Goal: Transaction & Acquisition: Book appointment/travel/reservation

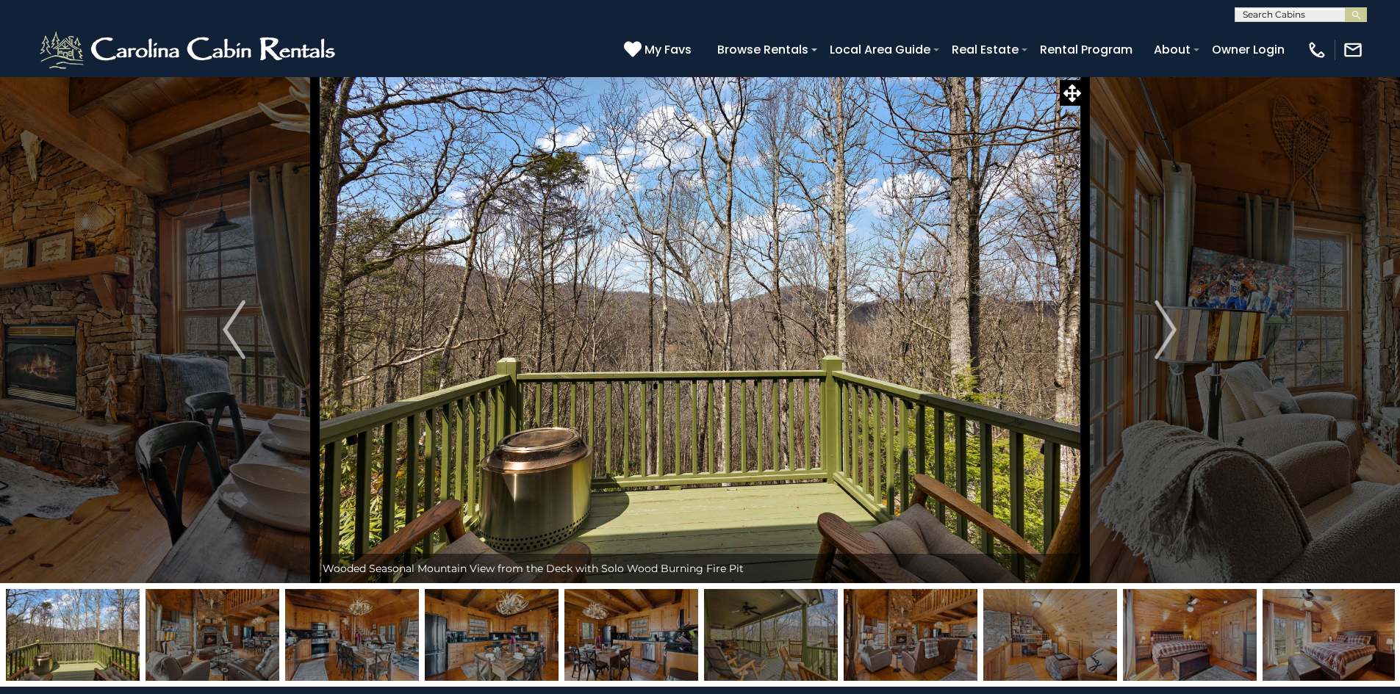
select select "*"
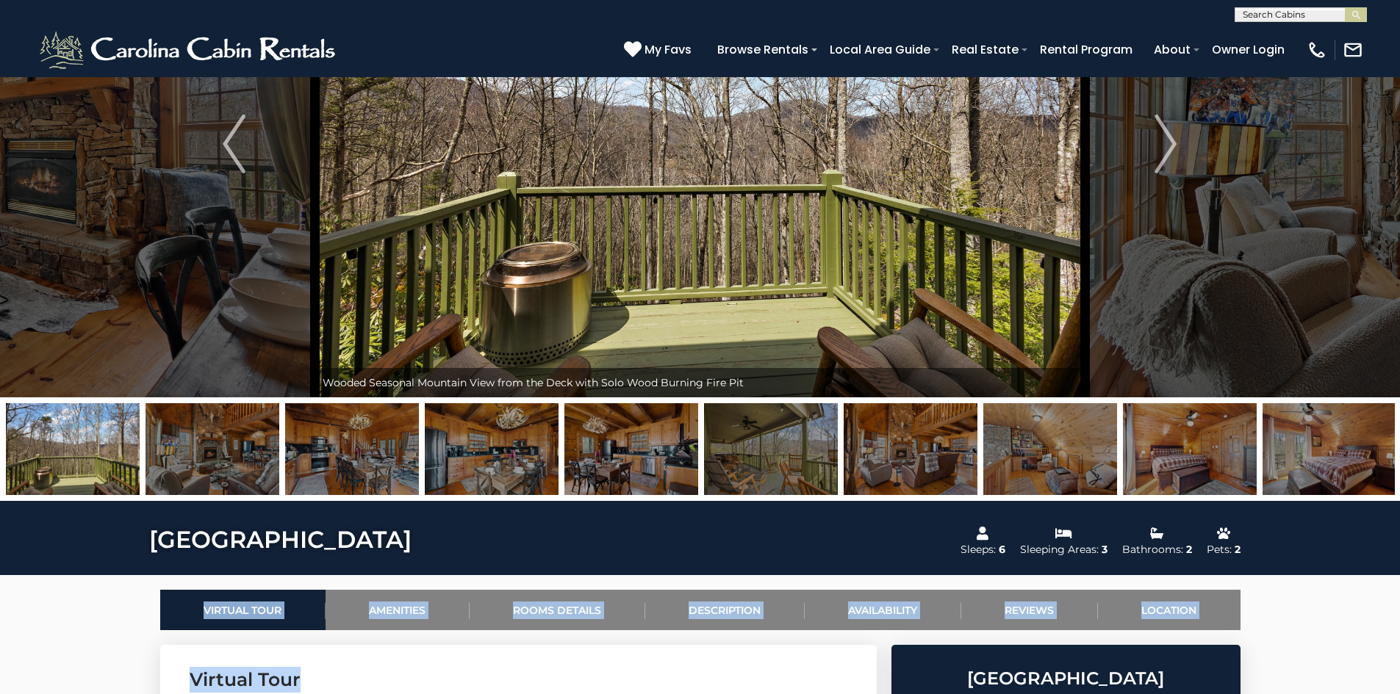
scroll to position [73, 0]
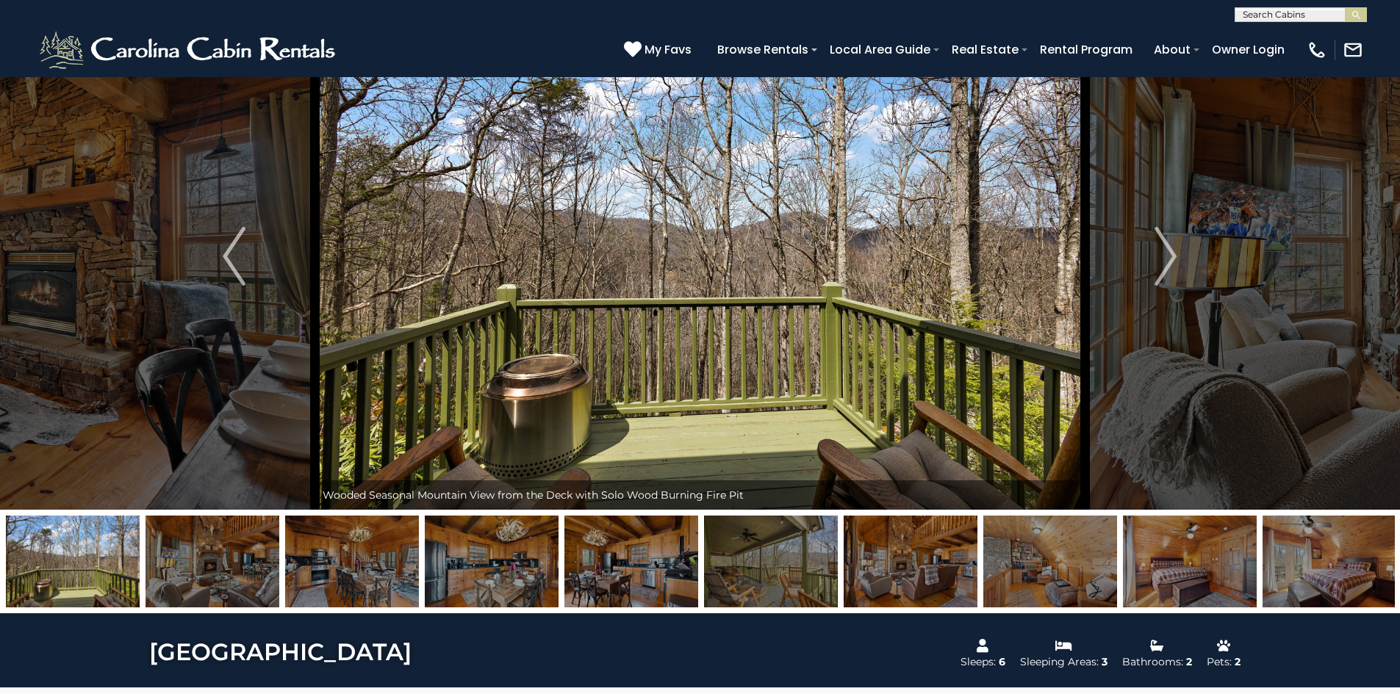
click at [1335, 547] on img at bounding box center [1330, 562] width 134 height 92
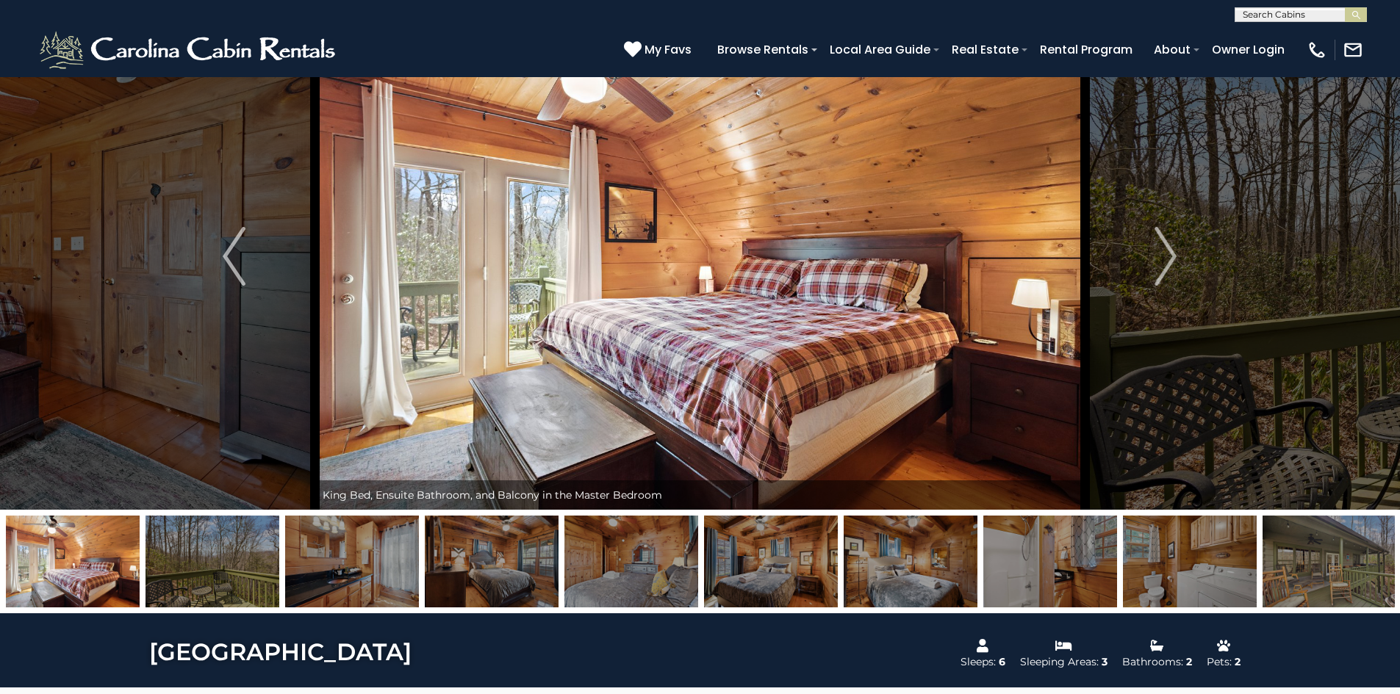
click at [1335, 547] on img at bounding box center [1330, 562] width 134 height 92
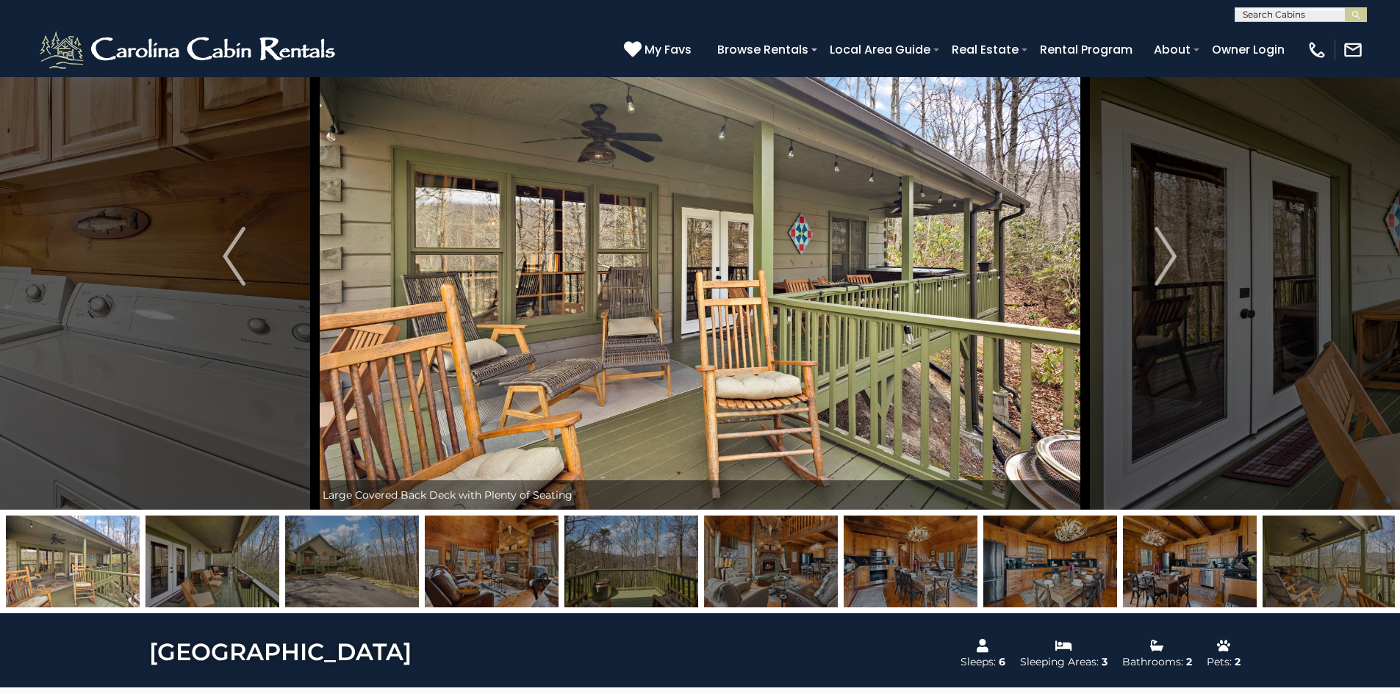
click at [375, 567] on img at bounding box center [352, 562] width 134 height 92
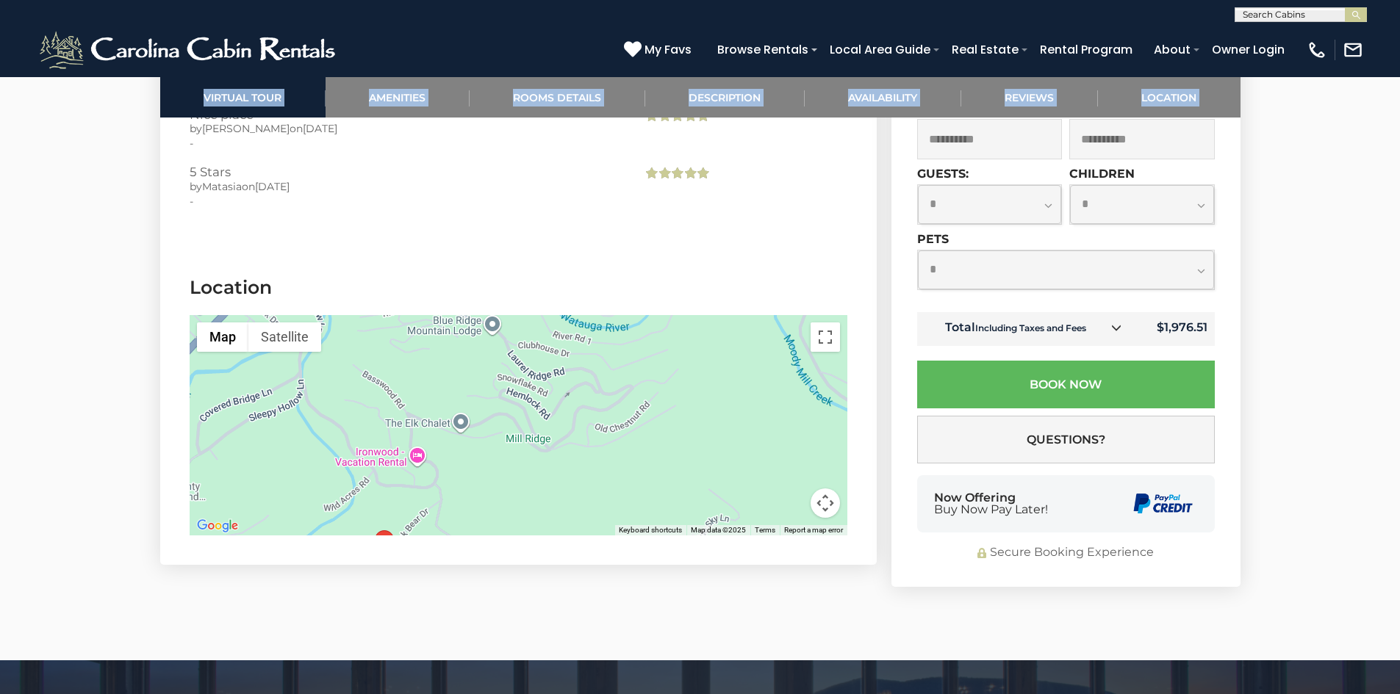
scroll to position [3748, 0]
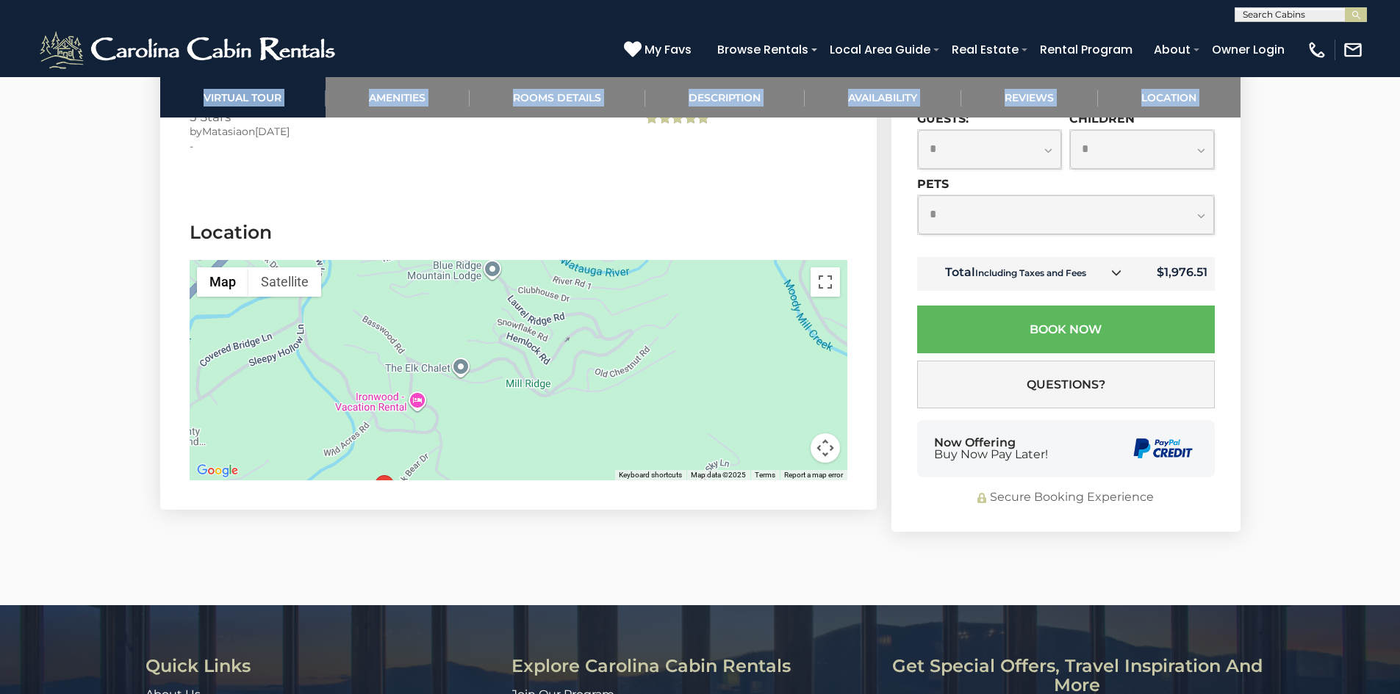
click at [817, 434] on button "Map camera controls" at bounding box center [825, 448] width 29 height 29
click at [786, 434] on button "Zoom out" at bounding box center [788, 448] width 29 height 29
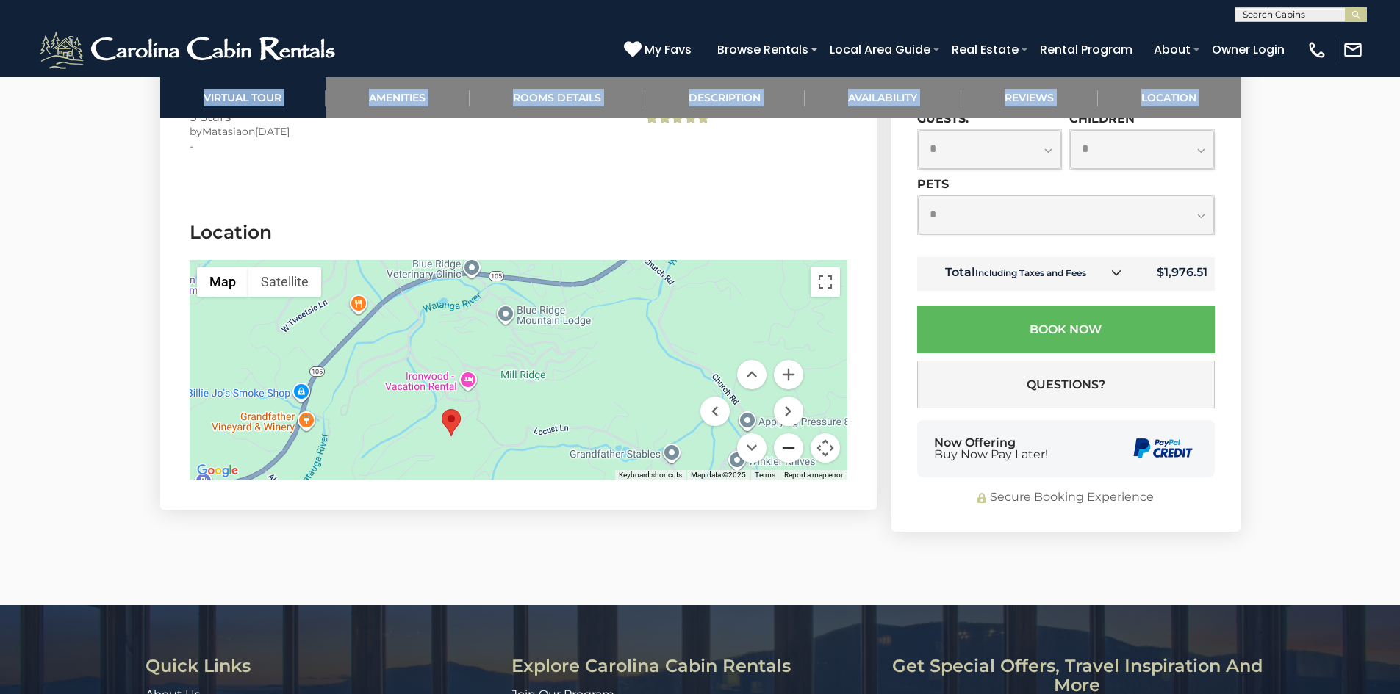
click at [790, 434] on button "Zoom out" at bounding box center [788, 448] width 29 height 29
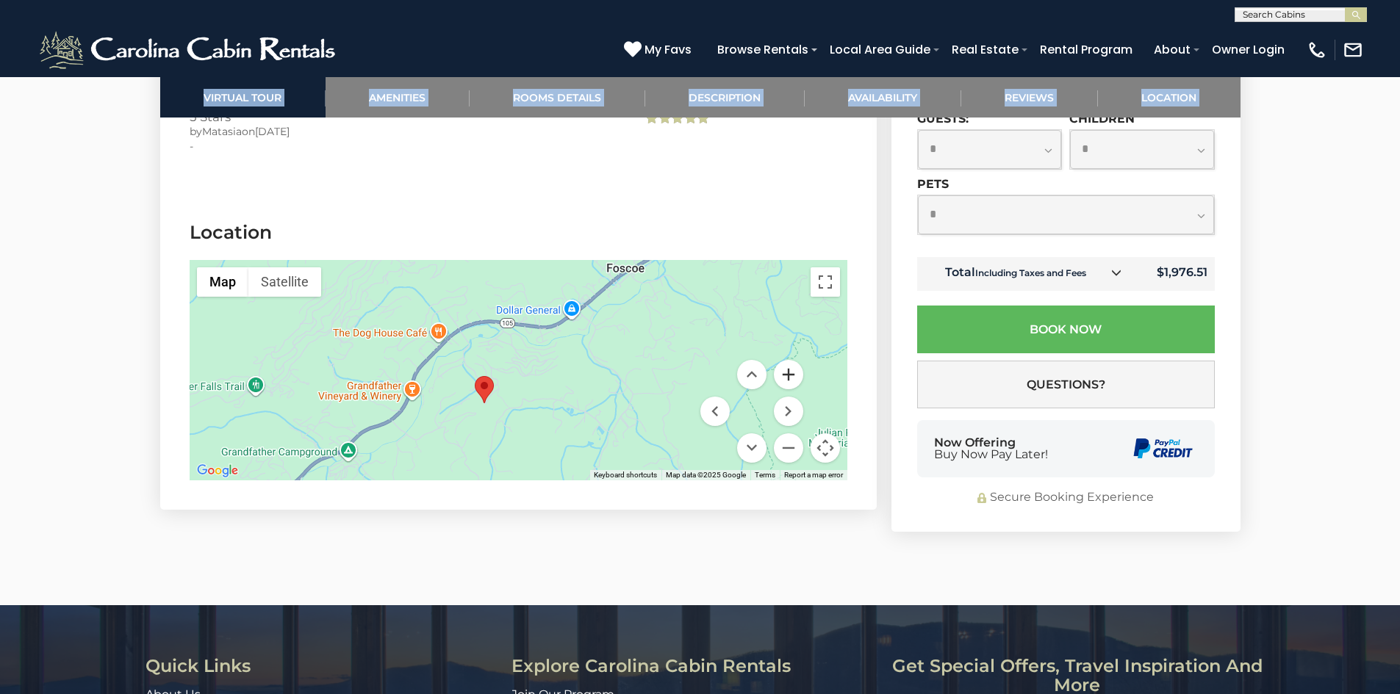
click at [793, 360] on button "Zoom in" at bounding box center [788, 374] width 29 height 29
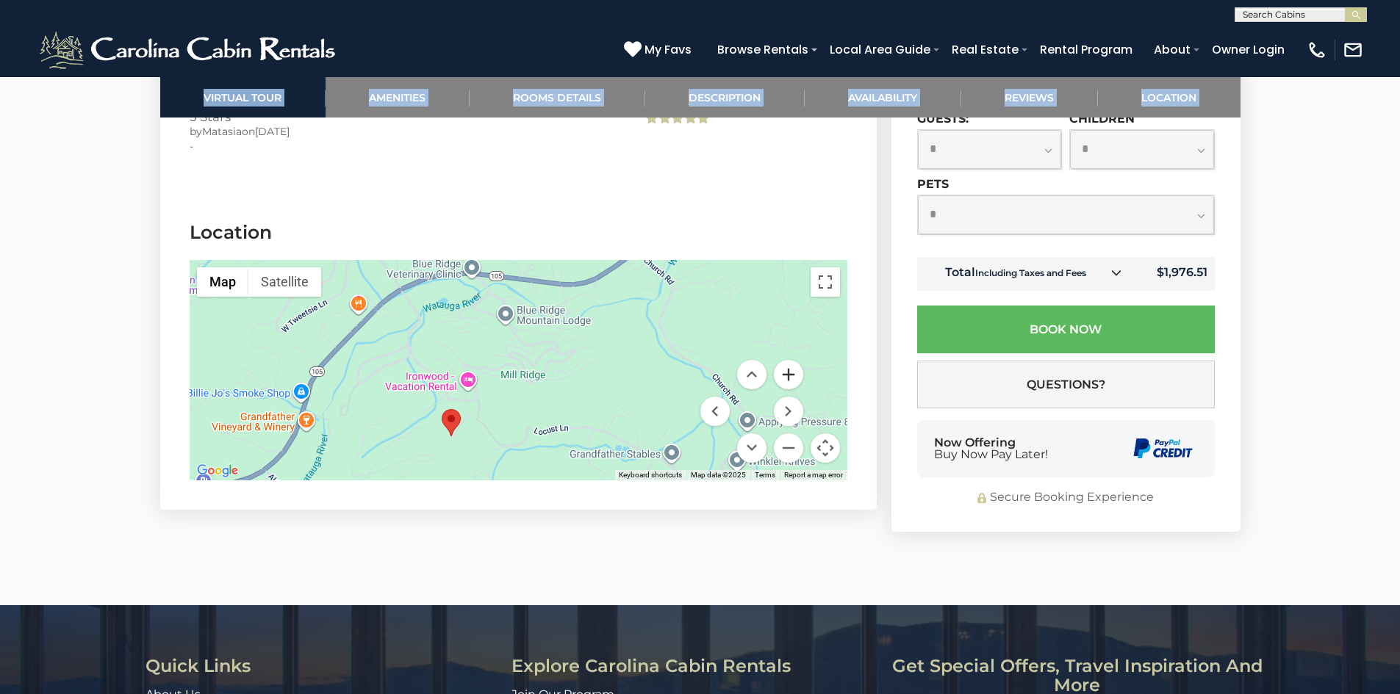
click at [793, 360] on button "Zoom in" at bounding box center [788, 374] width 29 height 29
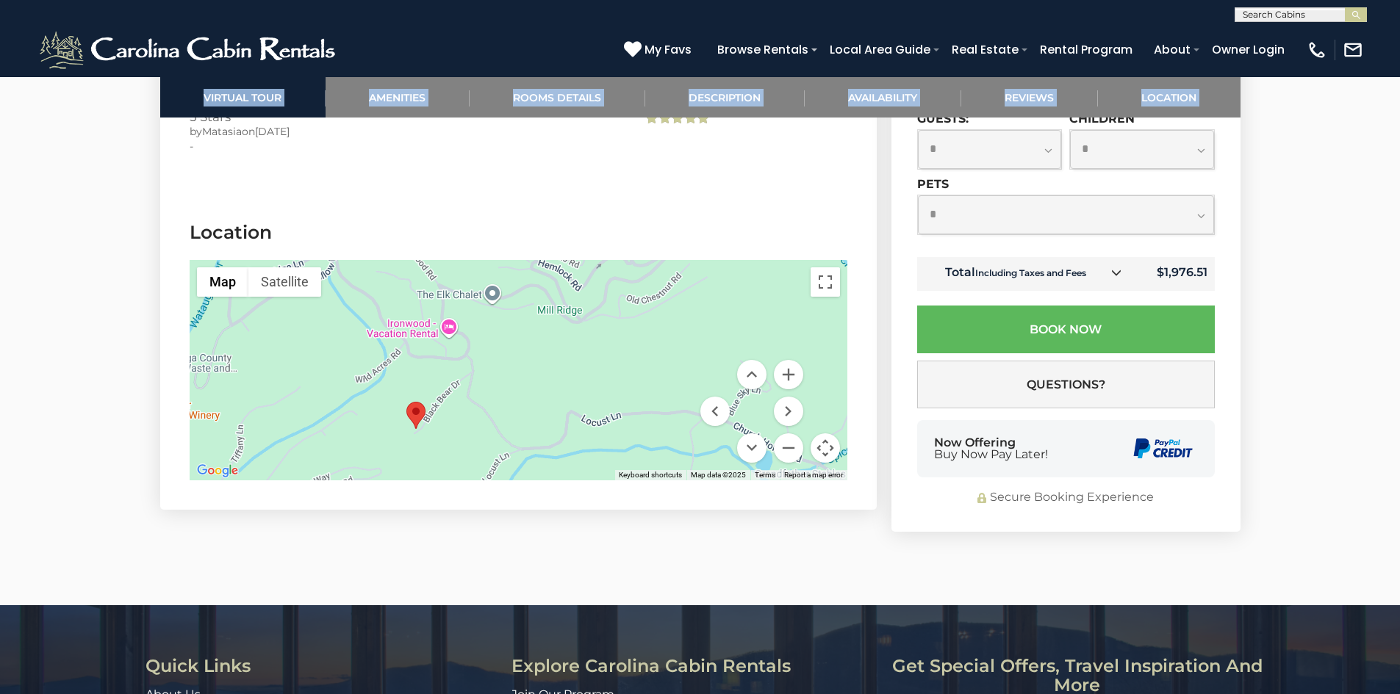
drag, startPoint x: 569, startPoint y: 378, endPoint x: 602, endPoint y: 298, distance: 86.7
click at [602, 298] on div at bounding box center [519, 370] width 658 height 220
click at [794, 360] on button "Zoom in" at bounding box center [788, 374] width 29 height 29
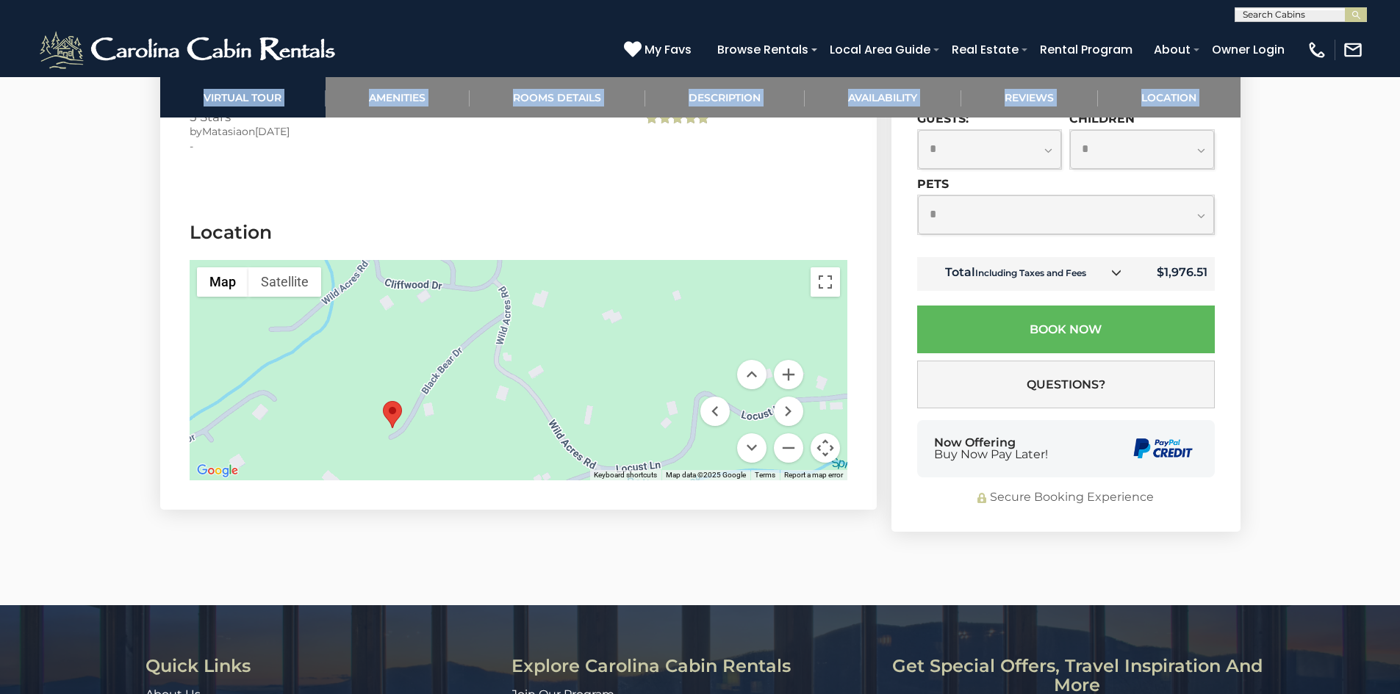
drag, startPoint x: 537, startPoint y: 353, endPoint x: 617, endPoint y: 292, distance: 100.2
click at [617, 292] on div at bounding box center [519, 370] width 658 height 220
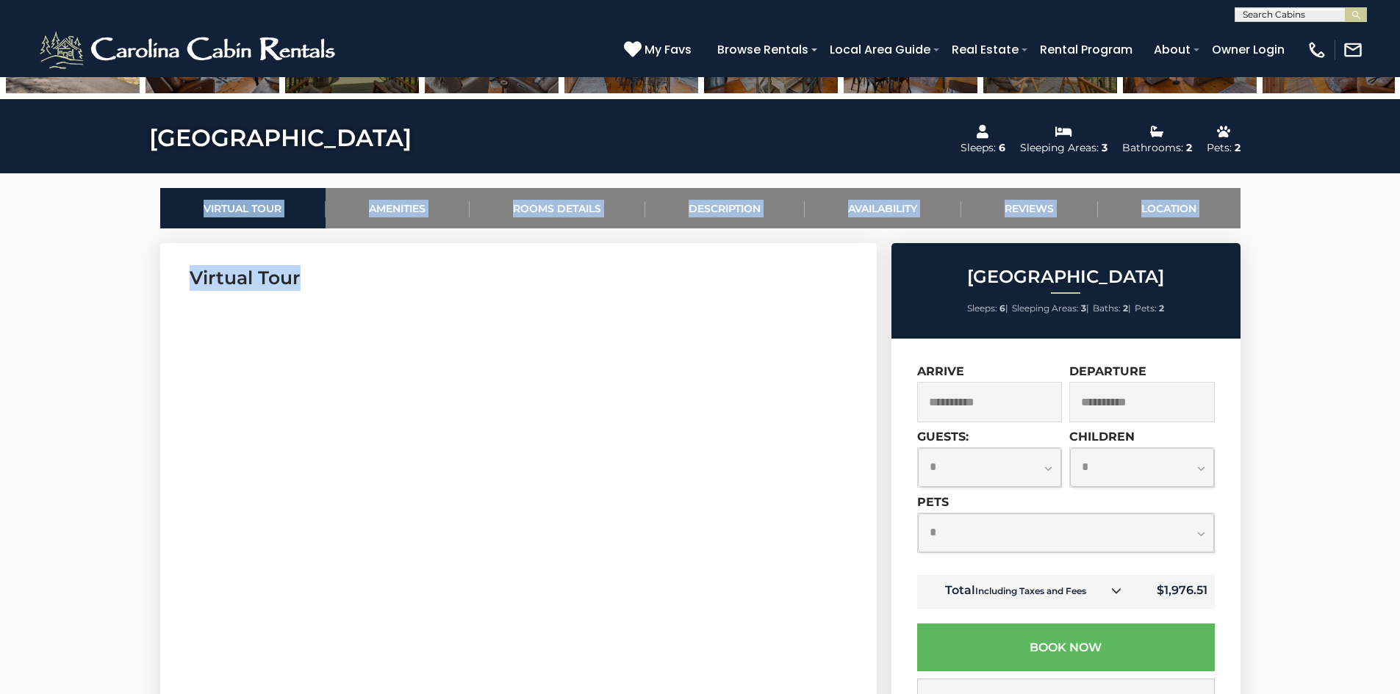
scroll to position [661, 0]
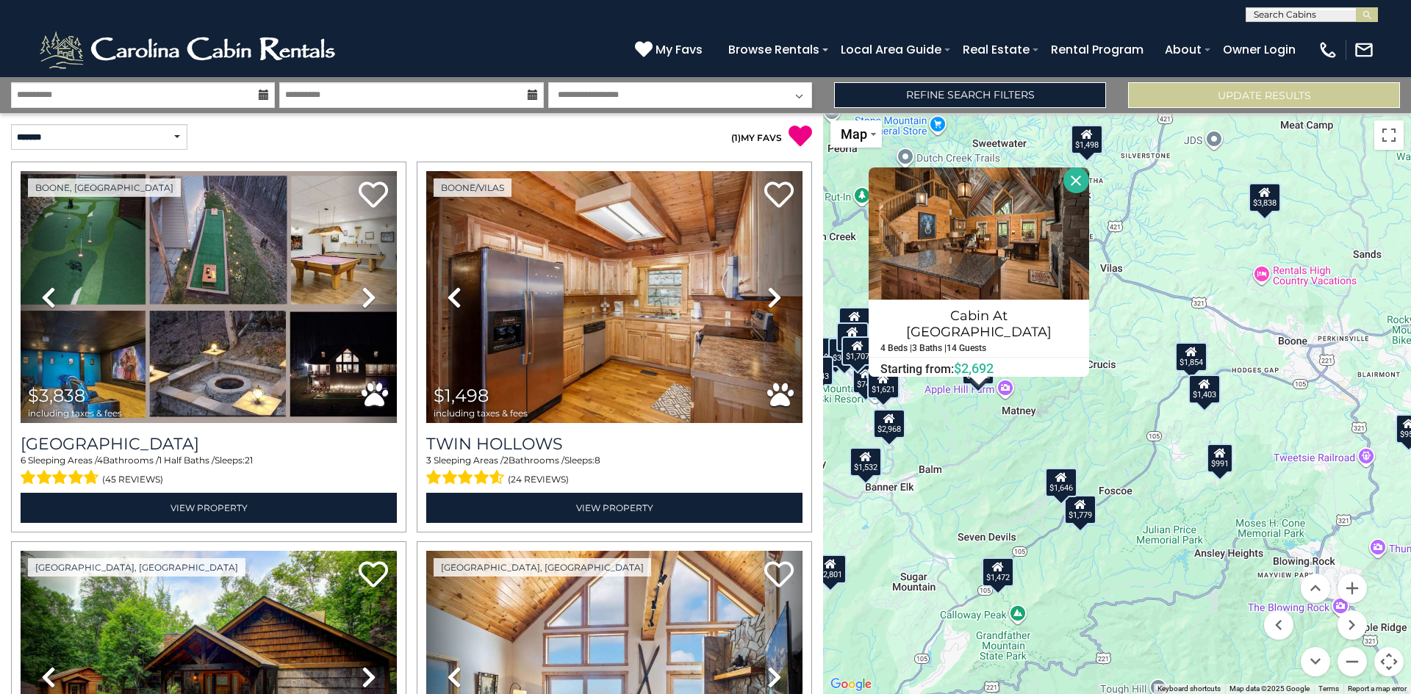
select select "*"
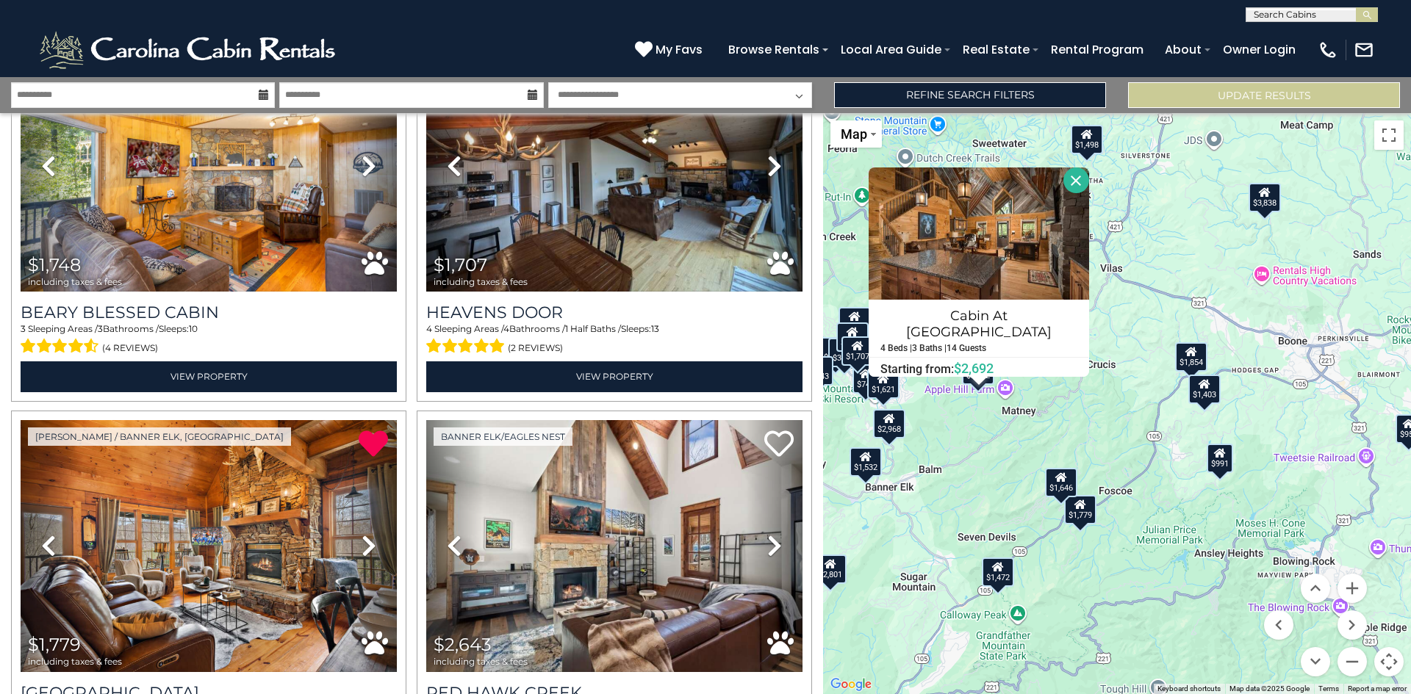
scroll to position [2940, 0]
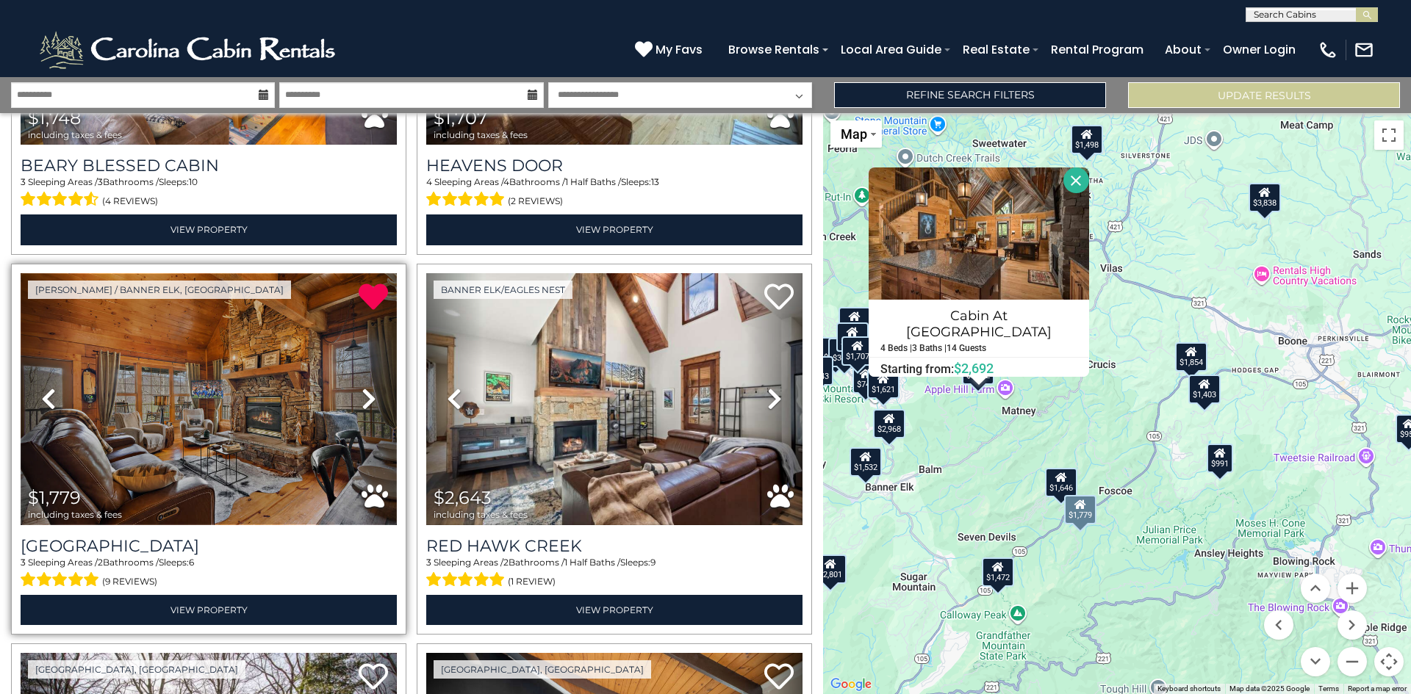
click at [222, 401] on img at bounding box center [209, 399] width 376 height 252
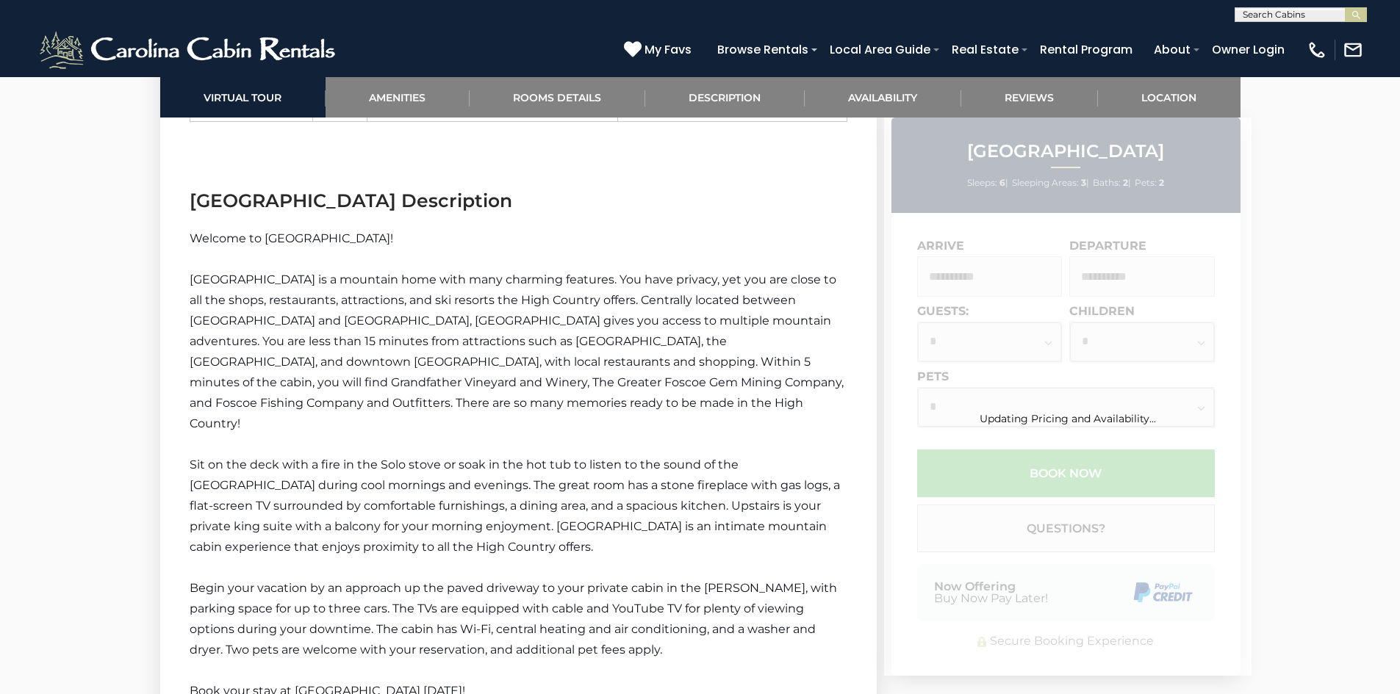
scroll to position [1911, 0]
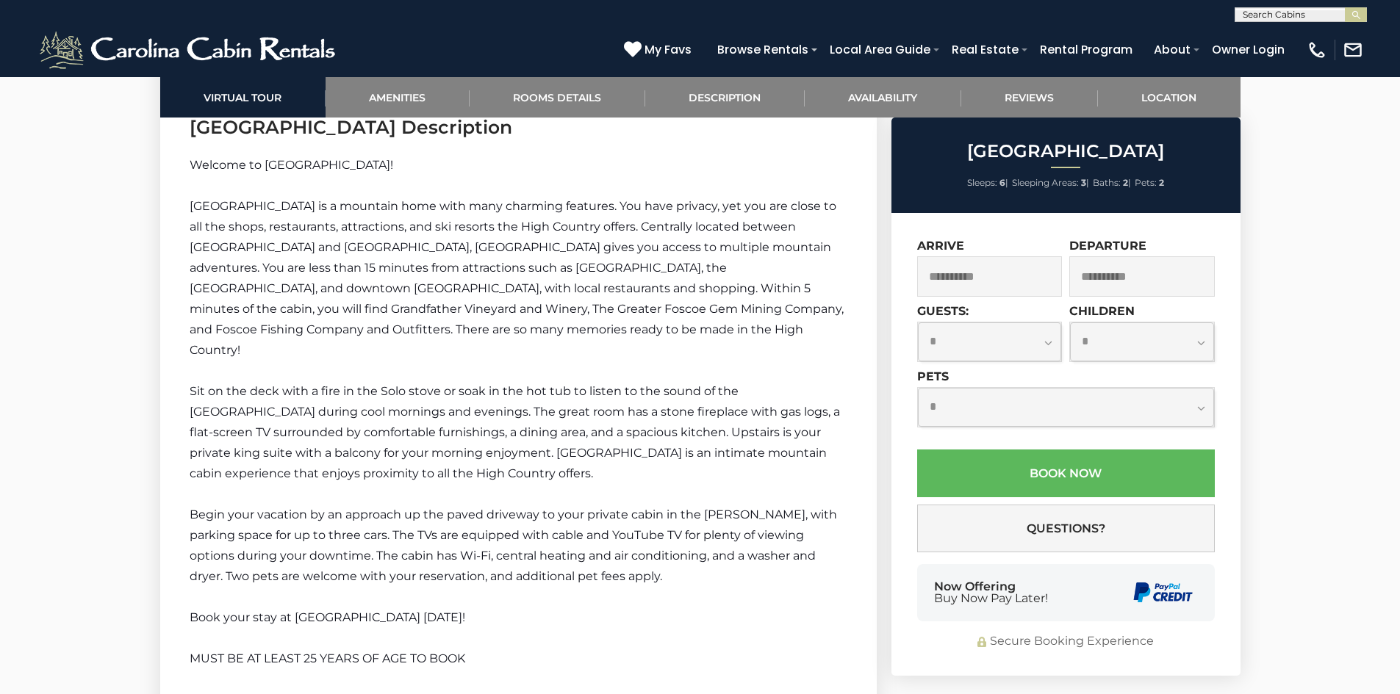
click at [1022, 288] on input "**********" at bounding box center [990, 276] width 146 height 40
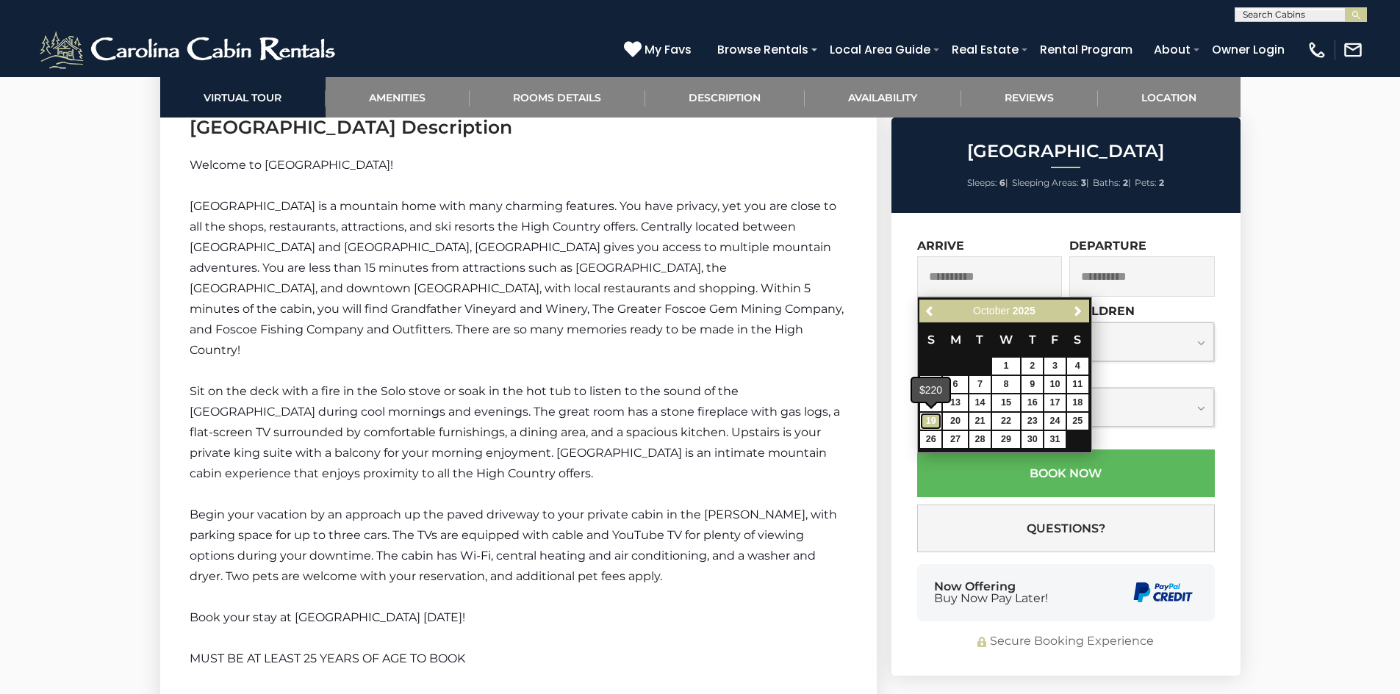
click at [927, 421] on link "19" at bounding box center [930, 421] width 21 height 17
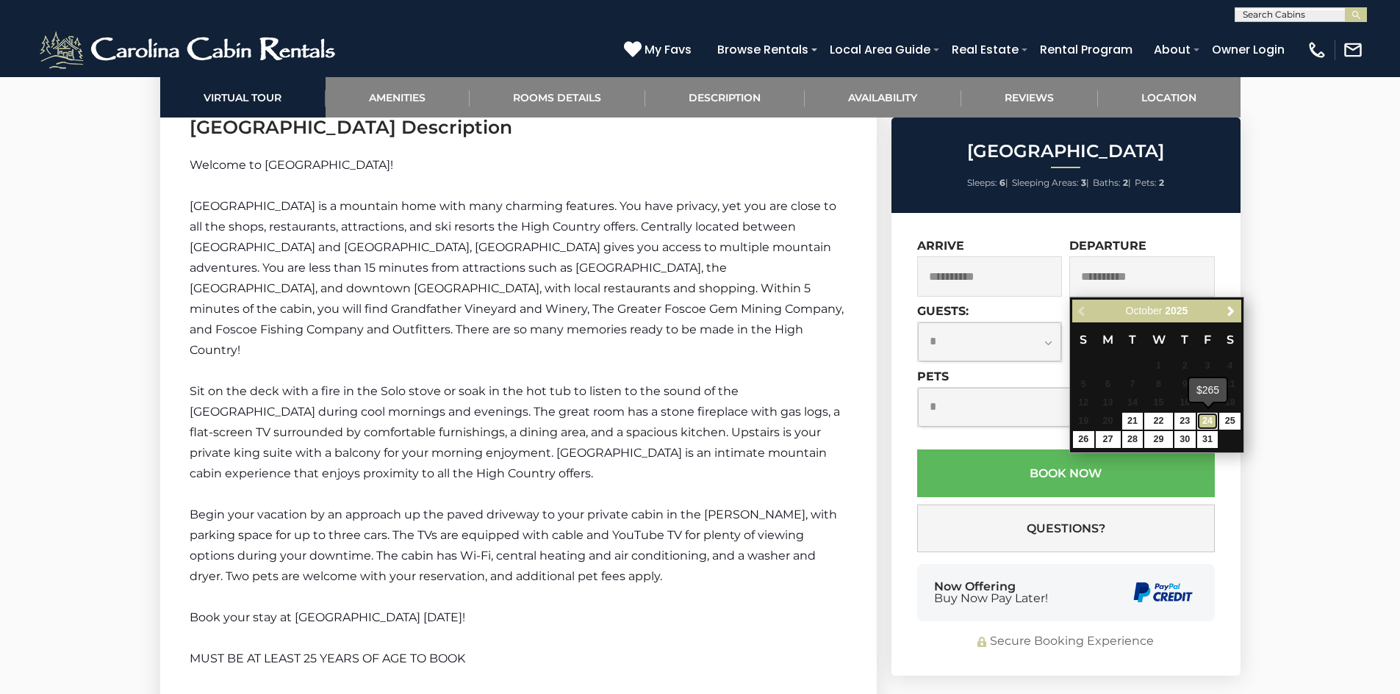
click at [1208, 421] on link "24" at bounding box center [1207, 421] width 21 height 17
type input "**********"
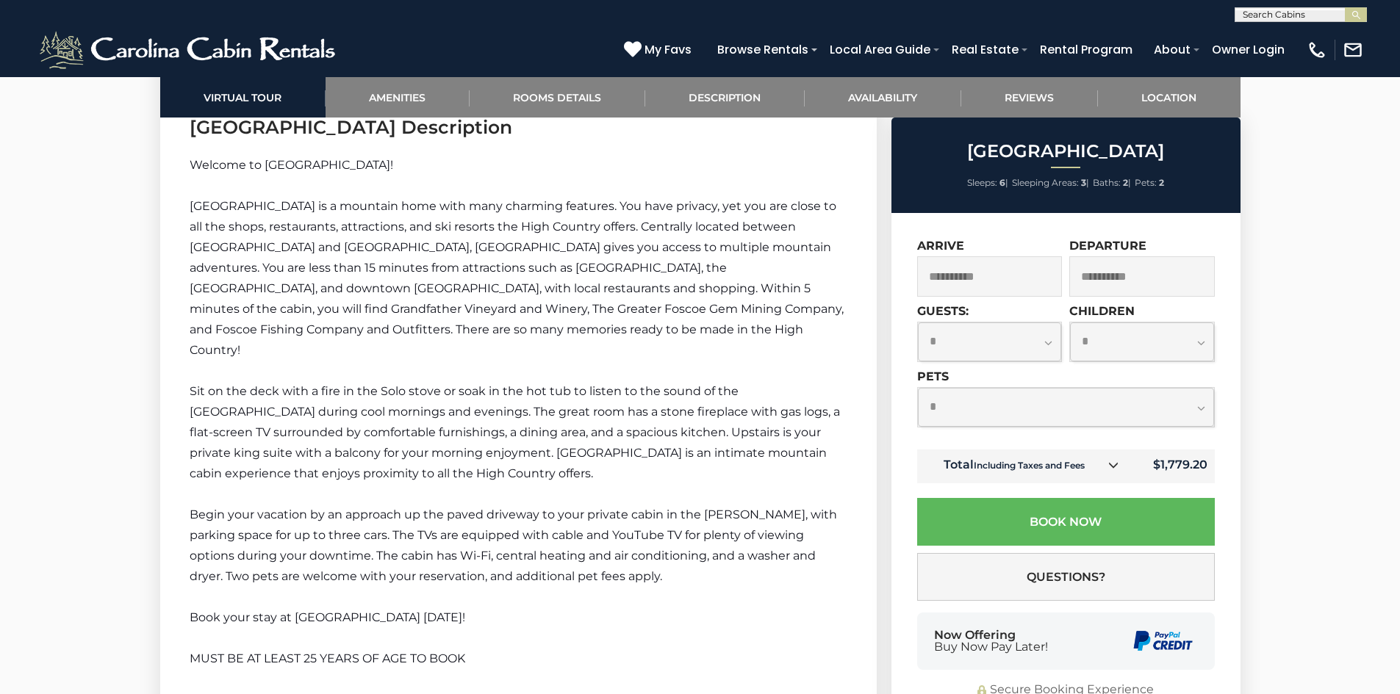
click at [1004, 348] on select "**********" at bounding box center [990, 342] width 144 height 39
select select "*"
click at [918, 323] on select "**********" at bounding box center [990, 342] width 144 height 39
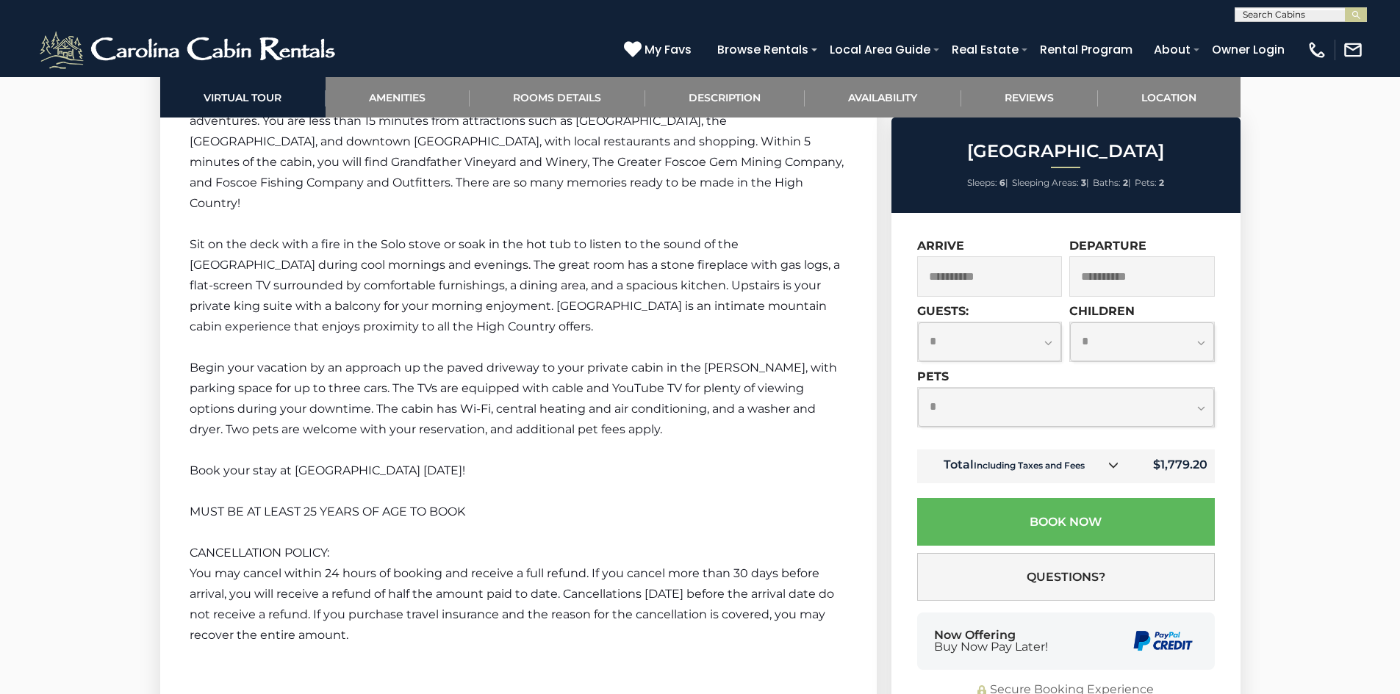
scroll to position [2131, 0]
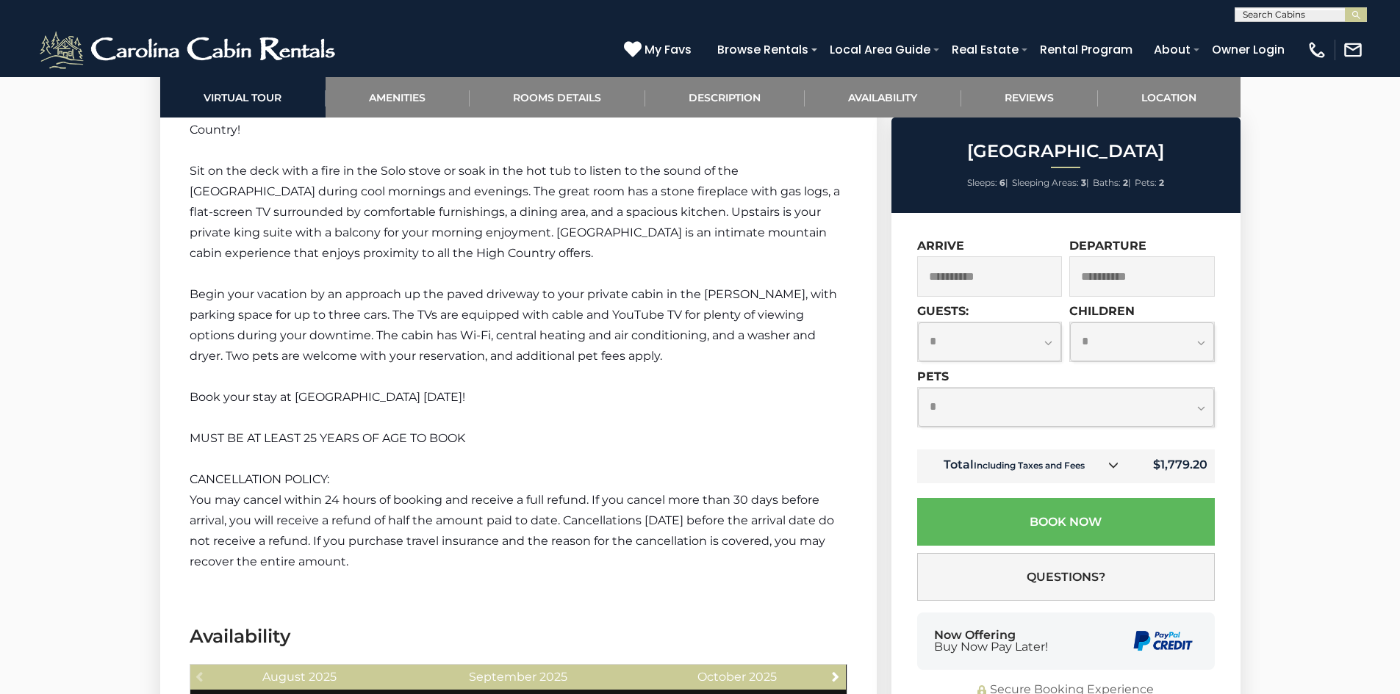
drag, startPoint x: 938, startPoint y: 410, endPoint x: 940, endPoint y: 425, distance: 15.5
click at [938, 410] on select "**********" at bounding box center [1066, 407] width 296 height 39
select select "*"
click at [918, 388] on select "**********" at bounding box center [1066, 407] width 296 height 39
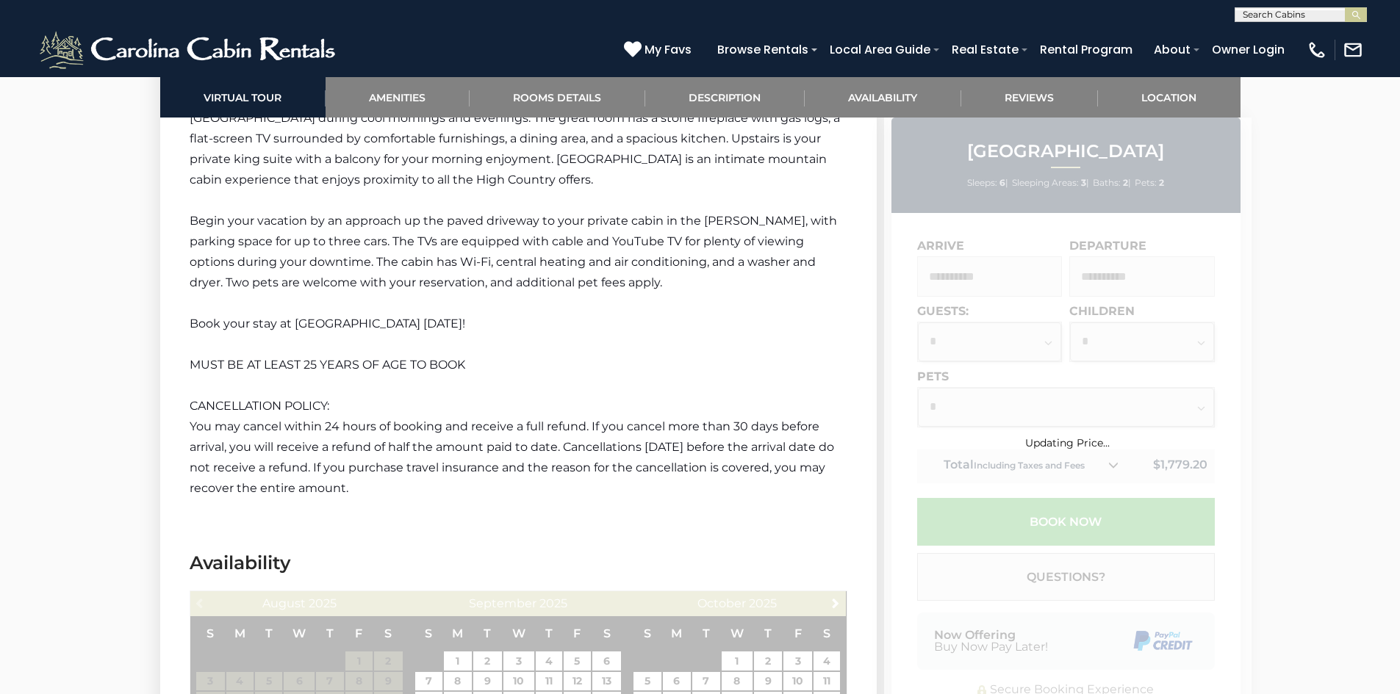
scroll to position [1984, 0]
